Goal: Transaction & Acquisition: Purchase product/service

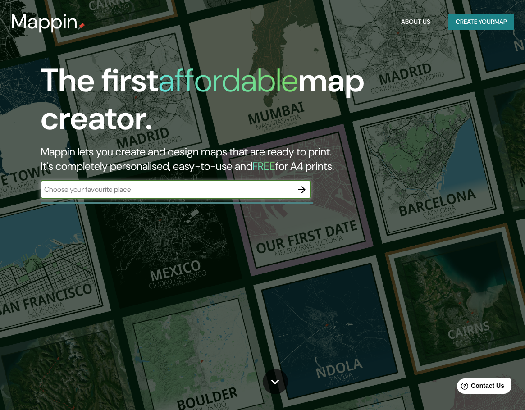
click at [136, 184] on div "​" at bounding box center [176, 190] width 270 height 18
type input "estacion evitamiento lima"
click at [300, 185] on icon "button" at bounding box center [301, 189] width 11 height 11
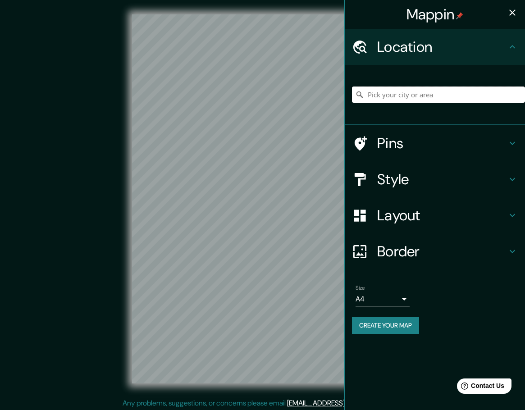
click at [390, 93] on input "Pick your city or area" at bounding box center [438, 94] width 173 height 16
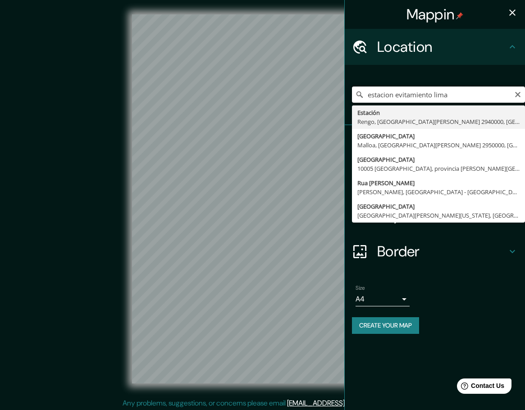
click at [309, 113] on div "Mappin Location estacion evitamiento lima [GEOGRAPHIC_DATA], [GEOGRAPHIC_DATA][…" at bounding box center [262, 206] width 525 height 412
type input "[GEOGRAPHIC_DATA], [GEOGRAPHIC_DATA], [GEOGRAPHIC_DATA]"
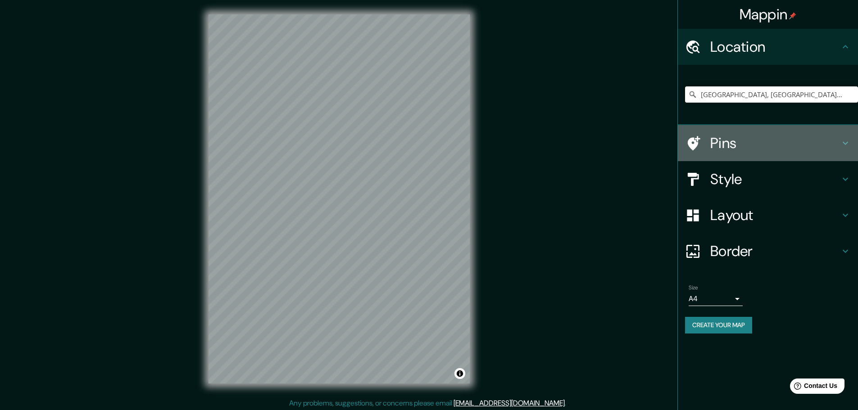
click at [524, 145] on h4 "Pins" at bounding box center [775, 143] width 130 height 18
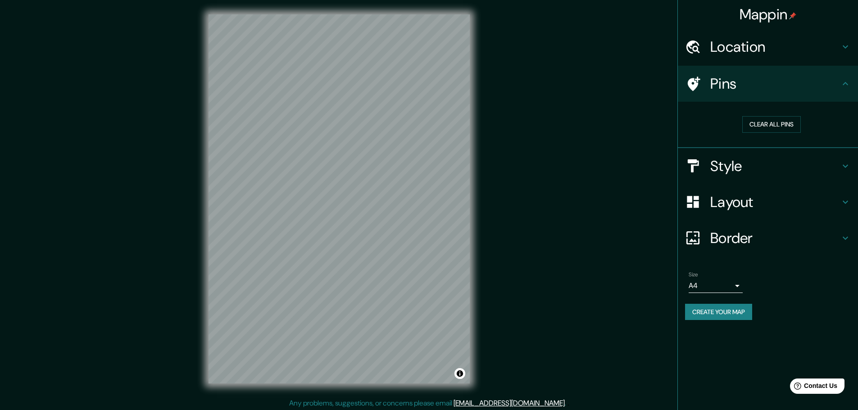
click at [524, 165] on h4 "Style" at bounding box center [775, 166] width 130 height 18
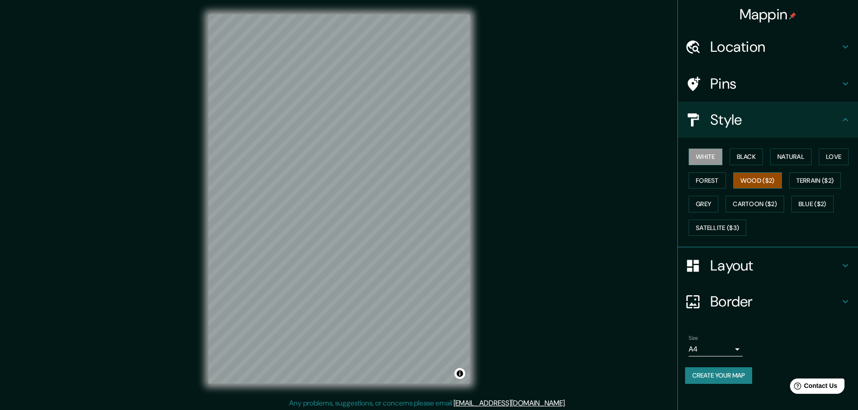
click at [524, 177] on button "Wood ($2)" at bounding box center [757, 180] width 49 height 17
click at [524, 261] on h4 "Layout" at bounding box center [775, 266] width 130 height 18
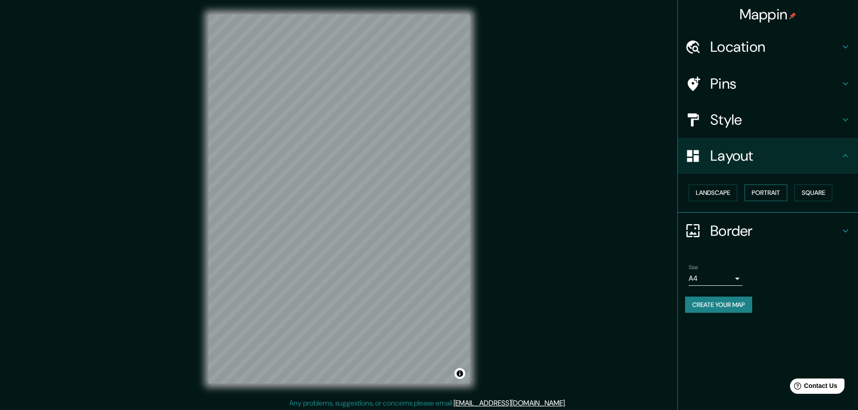
click at [524, 192] on button "Portrait" at bounding box center [765, 193] width 43 height 17
